Goal: Find specific page/section: Find specific page/section

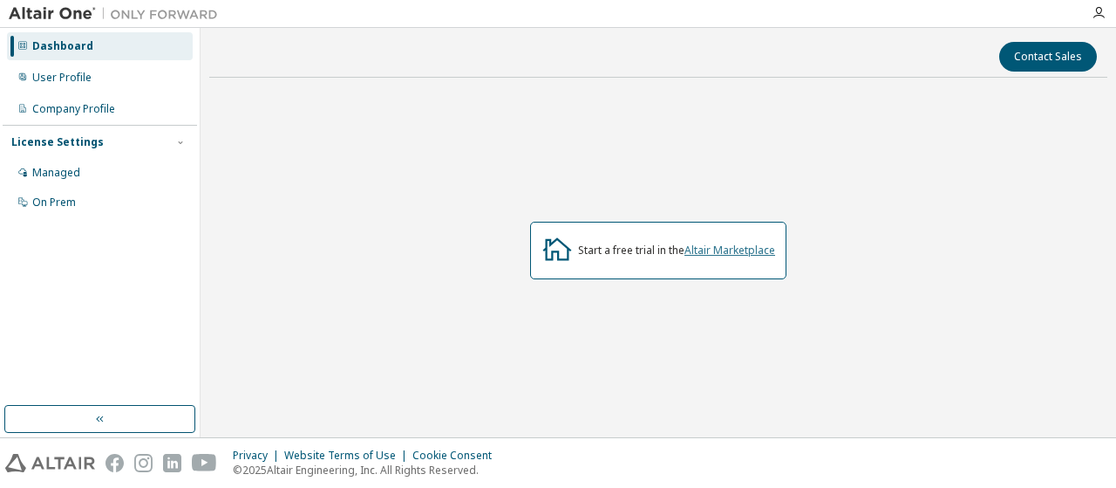
click at [711, 253] on link "Altair Marketplace" at bounding box center [730, 249] width 91 height 15
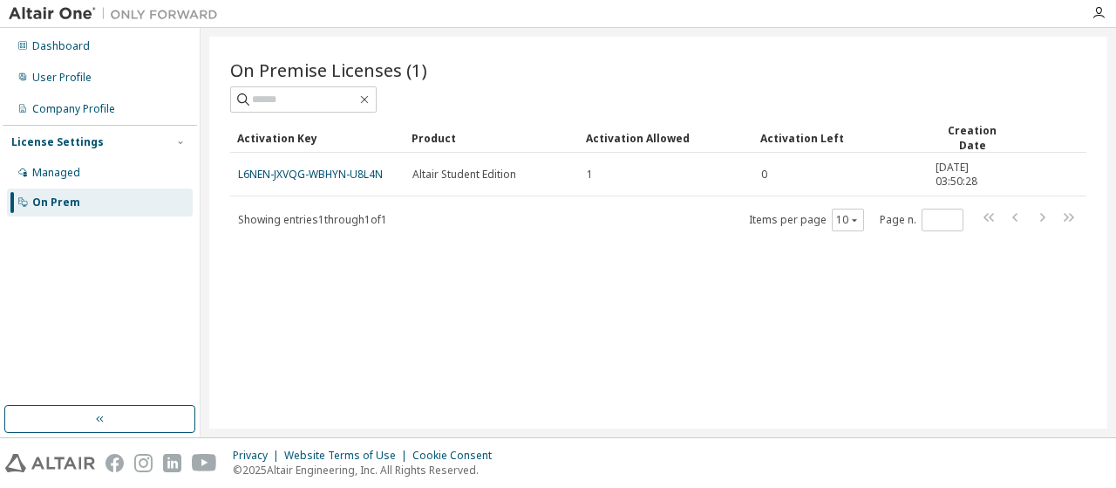
click at [942, 310] on div "On Premise Licenses (1) Clear Load Save Save As Field Operator Value Select fil…" at bounding box center [658, 233] width 898 height 392
